Goal: Information Seeking & Learning: Get advice/opinions

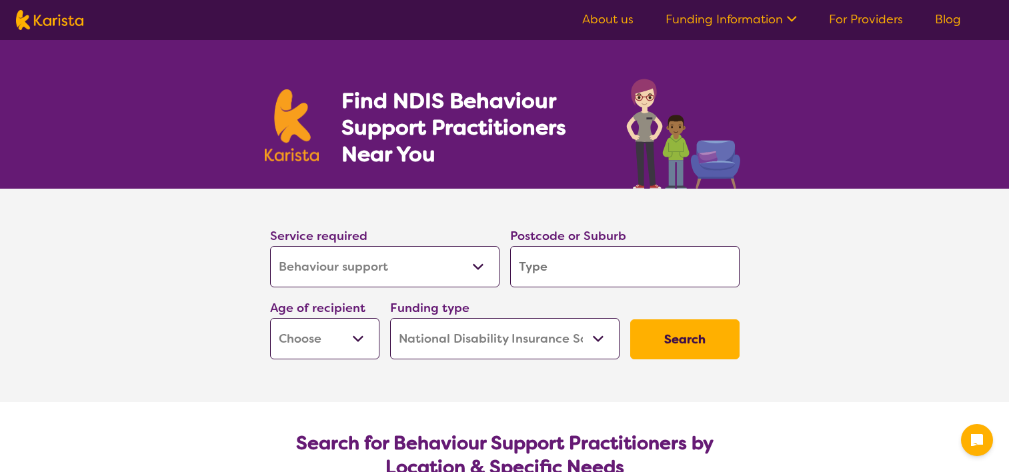
select select "Behaviour support"
select select "NDIS"
select select "Behaviour support"
select select "NDIS"
click at [638, 267] on input "search" at bounding box center [624, 266] width 229 height 41
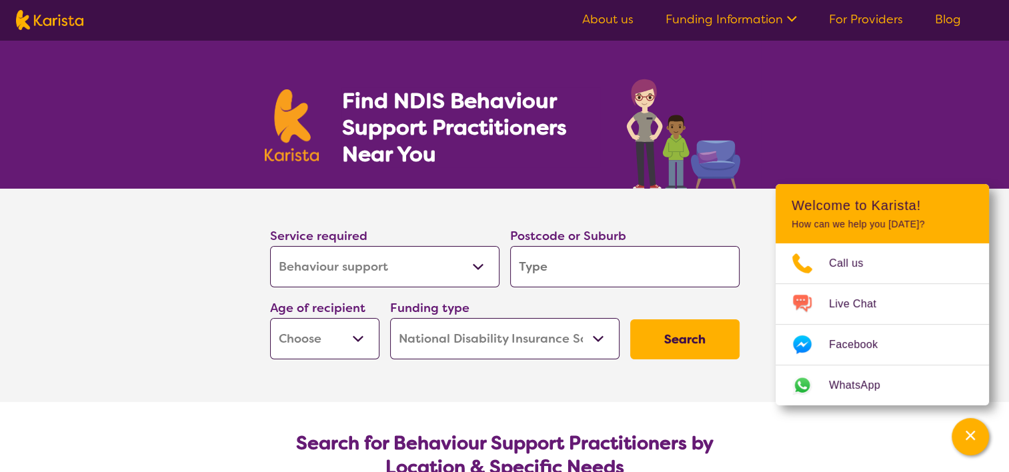
type input "3"
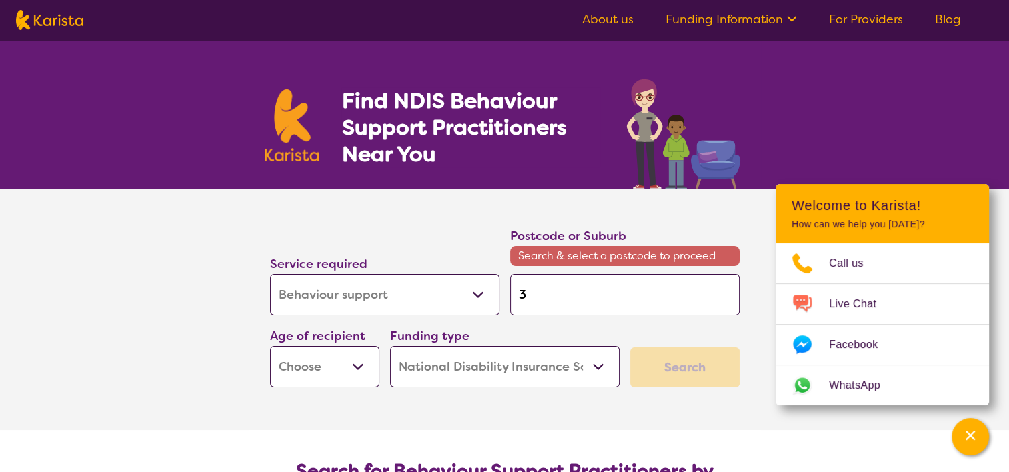
type input "38"
type input "382"
type input "3820"
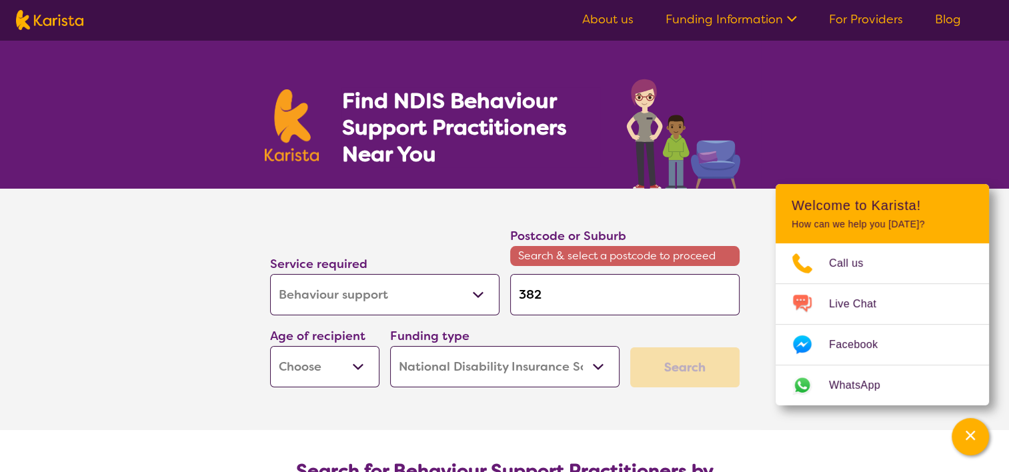
type input "3820"
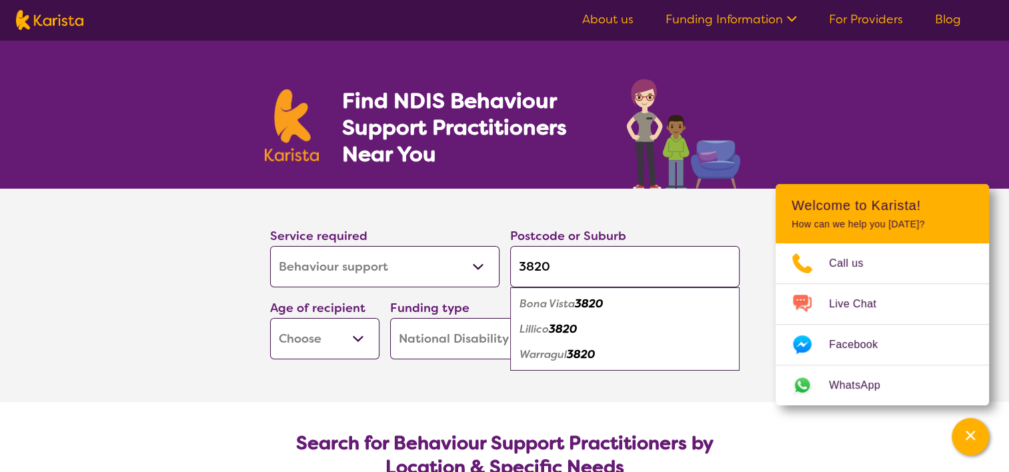
type input "3820"
click at [576, 355] on em "3820" at bounding box center [581, 354] width 28 height 14
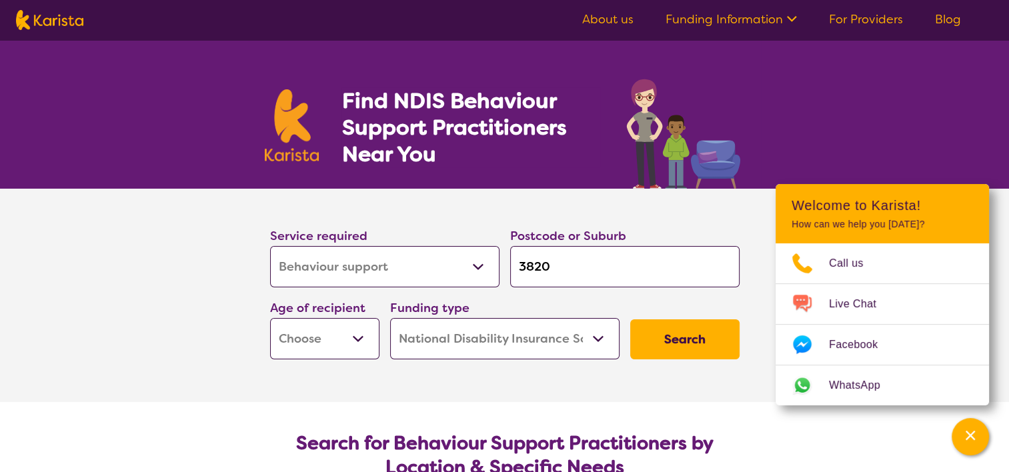
click at [355, 336] on select "Early Childhood - 0 to 9 Child - 10 to 11 Adolescent - 12 to 17 Adult - 18 to 6…" at bounding box center [324, 338] width 109 height 41
select select "AD"
click at [270, 318] on select "Early Childhood - 0 to 9 Child - 10 to 11 Adolescent - 12 to 17 Adult - 18 to 6…" at bounding box center [324, 338] width 109 height 41
select select "AD"
click at [675, 337] on button "Search" at bounding box center [684, 339] width 109 height 40
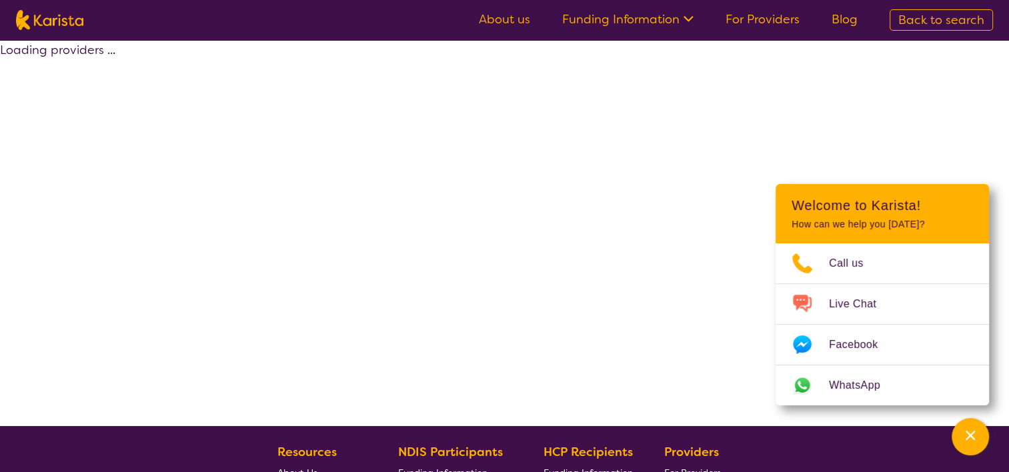
select select "by_score"
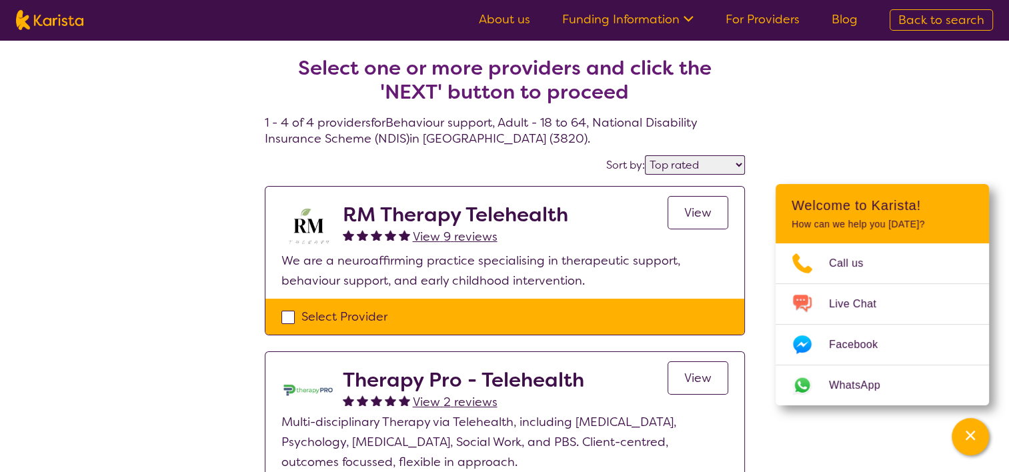
select select "Behaviour support"
select select "AD"
select select "NDIS"
select select "Behaviour support"
select select "AD"
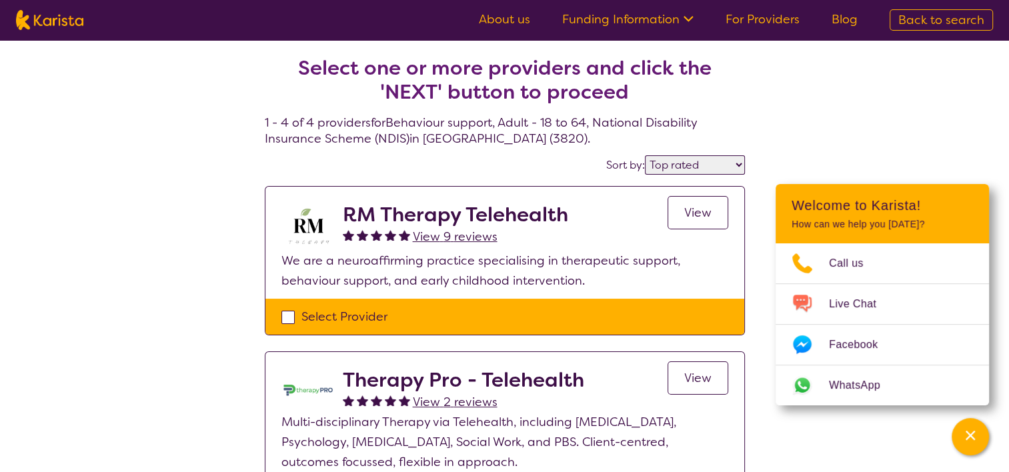
select select "NDIS"
